Goal: Task Accomplishment & Management: Manage account settings

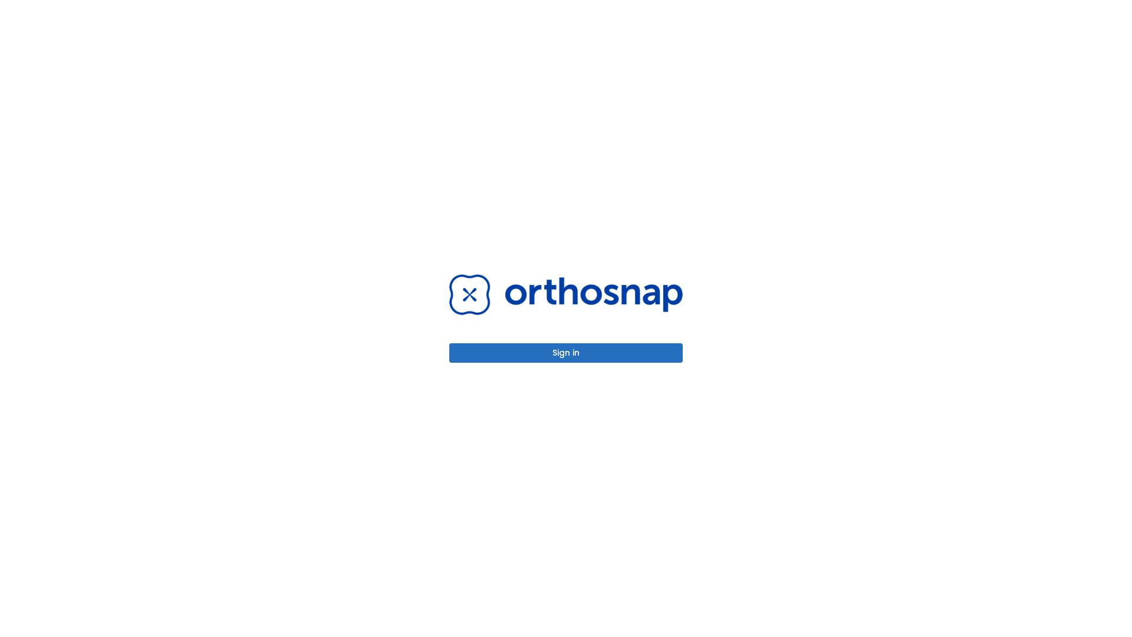
click at [566, 352] on button "Sign in" at bounding box center [565, 352] width 233 height 19
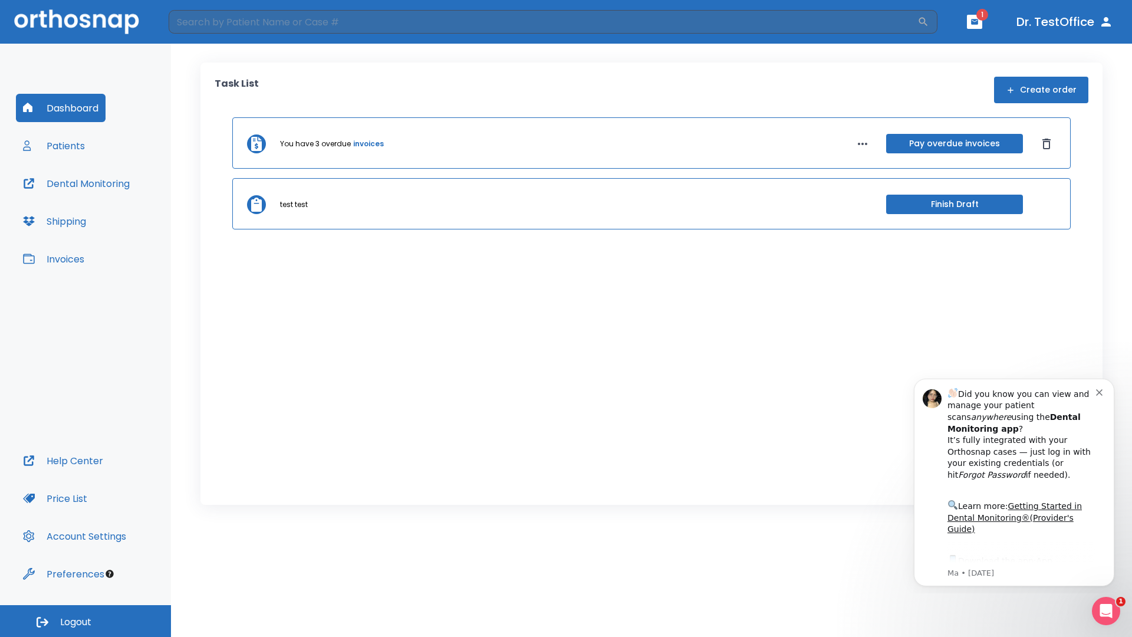
click at [85, 621] on span "Logout" at bounding box center [75, 621] width 31 height 13
